Goal: Task Accomplishment & Management: Manage account settings

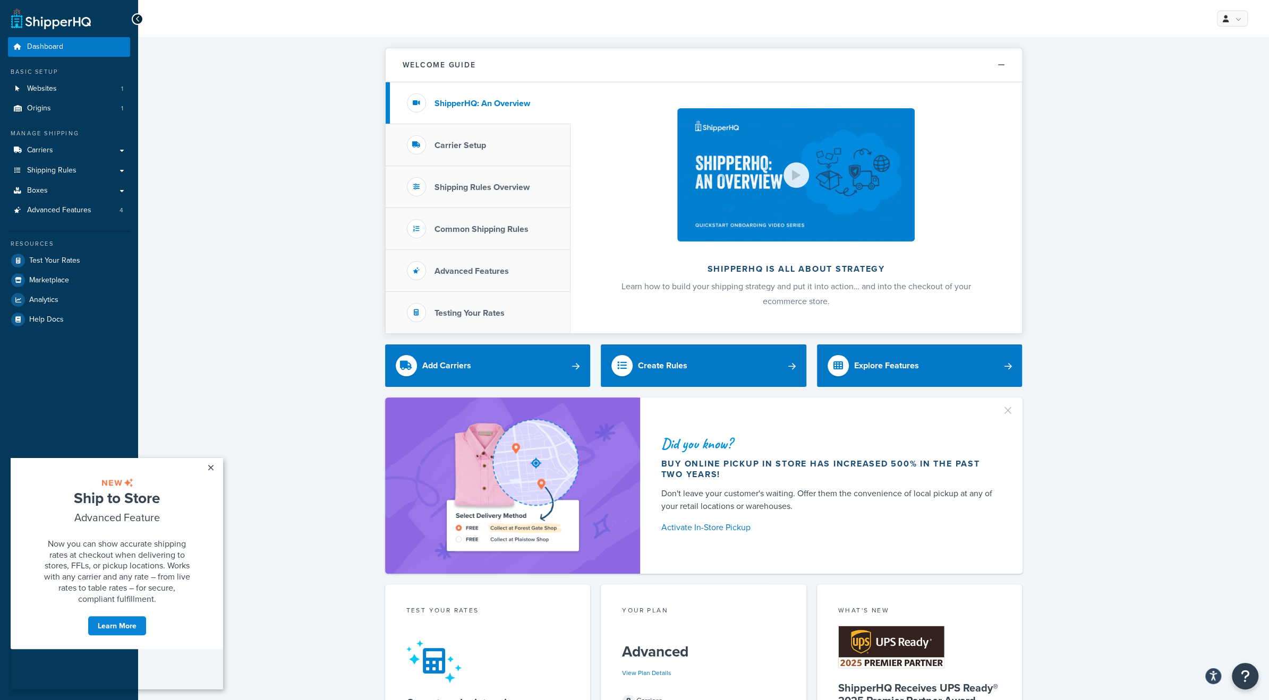
click at [311, 226] on div "Welcome Guide ShipperHQ: An Overview Carrier Setup Shipping Rules Overview Comm…" at bounding box center [703, 657] width 1130 height 1241
click at [96, 191] on link "Boxes" at bounding box center [69, 191] width 122 height 20
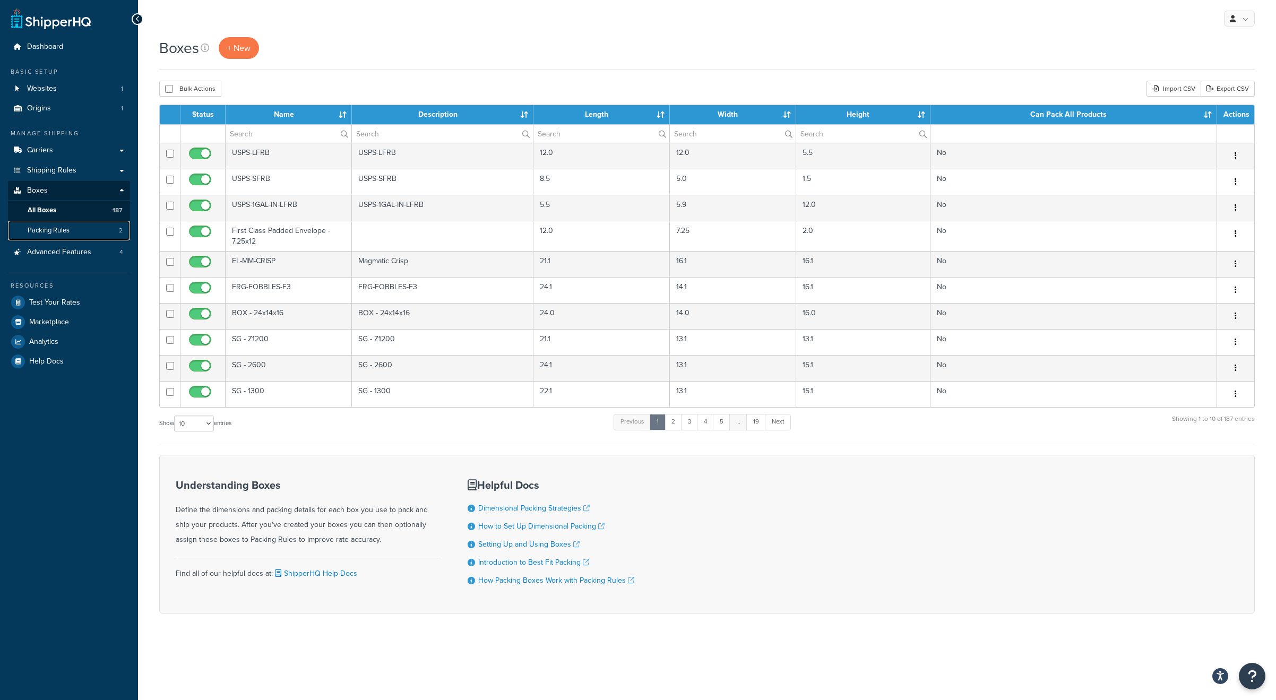
click at [72, 230] on link "Packing Rules 2" at bounding box center [69, 231] width 122 height 20
click at [1022, 116] on th "Can Pack All Products" at bounding box center [1074, 114] width 287 height 19
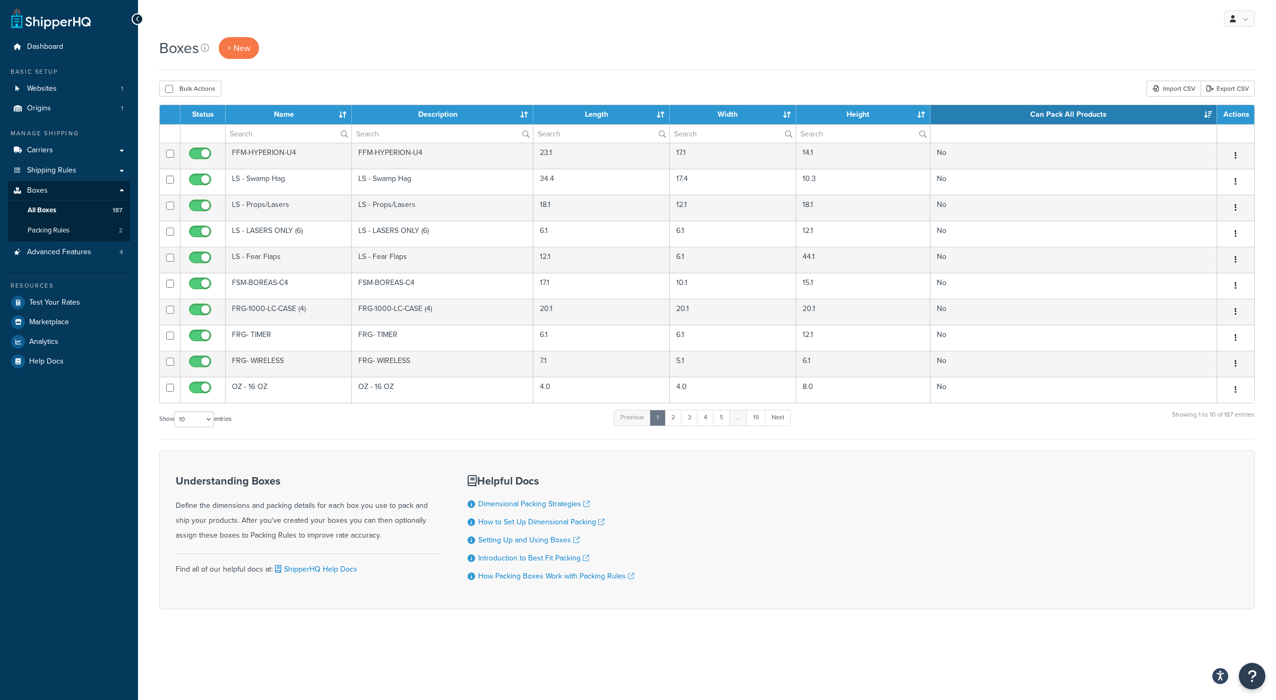
click at [1022, 116] on th "Can Pack All Products" at bounding box center [1074, 114] width 287 height 19
